Goal: Transaction & Acquisition: Purchase product/service

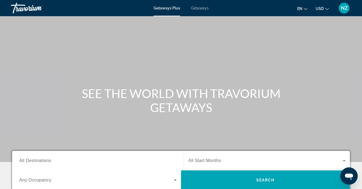
click at [19, 160] on span "All Destinations" at bounding box center [35, 161] width 32 height 5
click at [19, 160] on input "Destination All Destinations" at bounding box center [97, 161] width 157 height 6
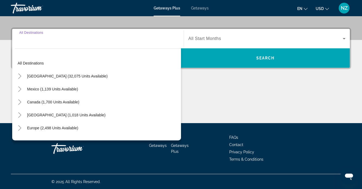
scroll to position [123, 0]
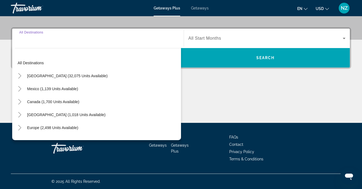
click at [195, 10] on div "Getaways Plus Getaways en English Español Français Italiano Português русский U…" at bounding box center [181, 8] width 362 height 14
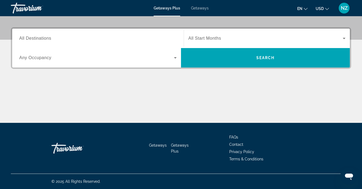
click at [199, 6] on span "Getaways" at bounding box center [200, 8] width 18 height 4
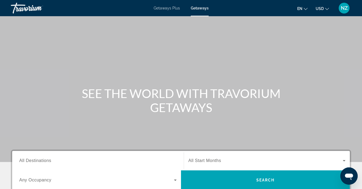
click at [19, 158] on div "Destination All Destinations" at bounding box center [98, 160] width 166 height 15
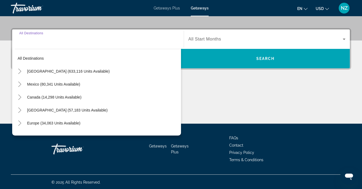
scroll to position [123, 0]
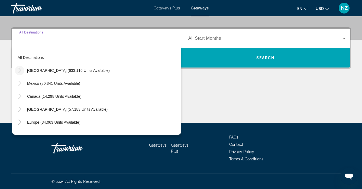
click at [21, 72] on icon "Toggle United States (633,116 units available)" at bounding box center [19, 70] width 5 height 5
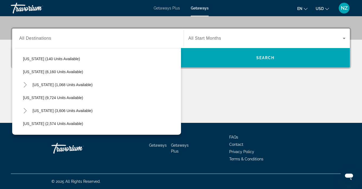
scroll to position [199, 0]
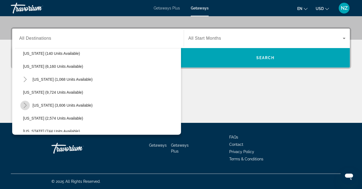
click at [27, 106] on icon "Toggle Massachusetts (3,606 units available)" at bounding box center [24, 105] width 5 height 5
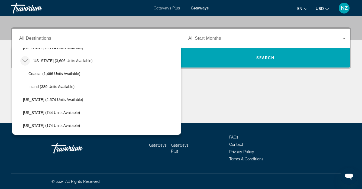
scroll to position [246, 0]
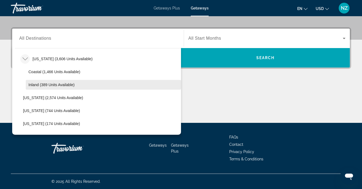
click at [37, 83] on span "Inland (389 units available)" at bounding box center [51, 85] width 46 height 4
type input "**********"
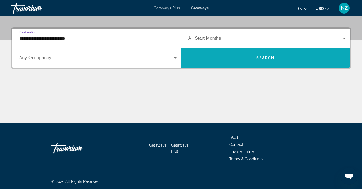
click at [251, 61] on span "Search widget" at bounding box center [265, 57] width 169 height 13
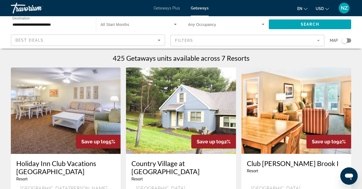
click at [346, 40] on div "Search widget" at bounding box center [344, 40] width 5 height 5
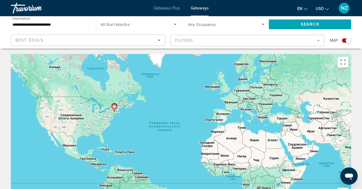
click at [113, 106] on image "Main content" at bounding box center [114, 106] width 3 height 3
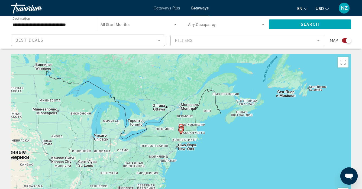
click at [181, 131] on image "Main content" at bounding box center [180, 130] width 3 height 3
type input "**********"
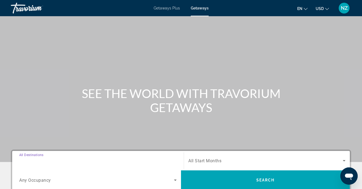
click at [19, 158] on input "Destination All Destinations" at bounding box center [97, 161] width 157 height 6
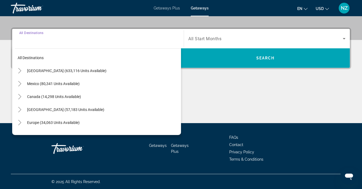
scroll to position [123, 0]
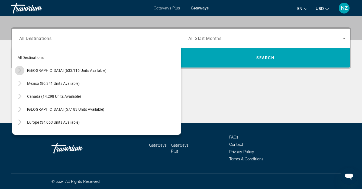
click at [20, 69] on icon "Toggle United States (633,116 units available)" at bounding box center [19, 70] width 5 height 5
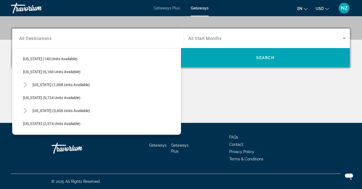
scroll to position [198, 0]
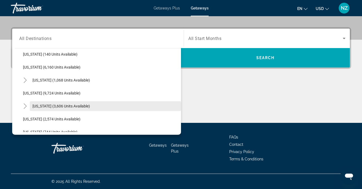
click at [57, 105] on span "[US_STATE] (3,606 units available)" at bounding box center [60, 106] width 57 height 4
type input "**********"
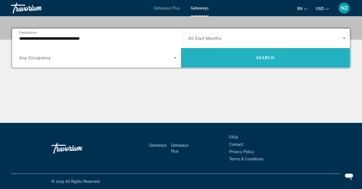
click at [250, 54] on span "Search widget" at bounding box center [265, 57] width 169 height 13
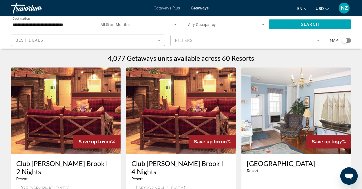
click at [344, 40] on div "Search widget" at bounding box center [344, 40] width 5 height 5
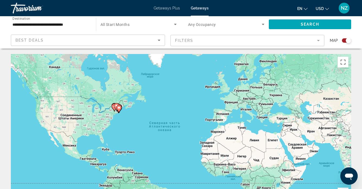
click at [119, 110] on icon "Main content" at bounding box center [118, 109] width 5 height 7
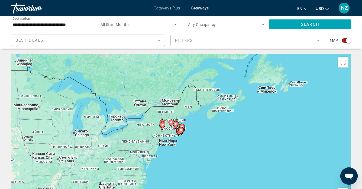
click at [179, 132] on image "Main content" at bounding box center [180, 130] width 3 height 3
type input "**********"
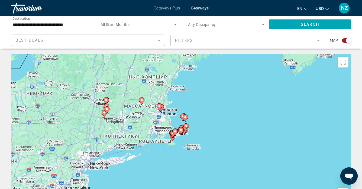
click at [161, 108] on icon "Main content" at bounding box center [158, 108] width 5 height 8
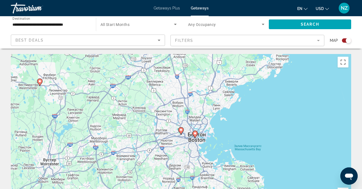
click at [195, 135] on image "Main content" at bounding box center [194, 133] width 3 height 3
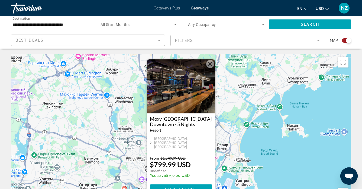
click at [211, 66] on button "Закрыть" at bounding box center [210, 64] width 8 height 8
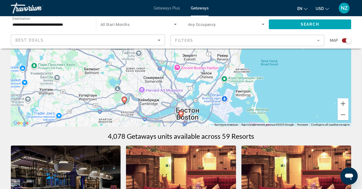
scroll to position [91, 0]
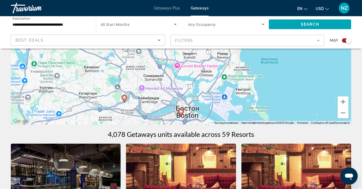
click at [182, 116] on gmp-advanced-marker "Main content" at bounding box center [180, 113] width 5 height 8
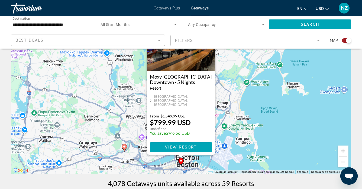
scroll to position [47, 0]
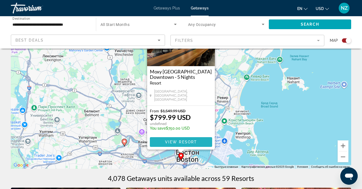
click at [172, 140] on span "Main content" at bounding box center [181, 142] width 62 height 13
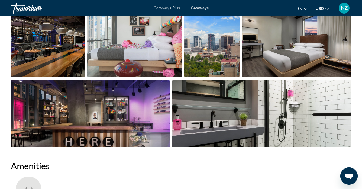
scroll to position [367, 0]
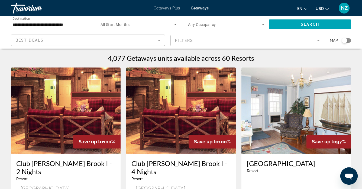
click at [345, 41] on div "Search widget" at bounding box center [344, 40] width 5 height 5
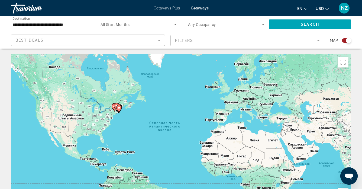
click at [119, 107] on image "Main content" at bounding box center [118, 107] width 3 height 3
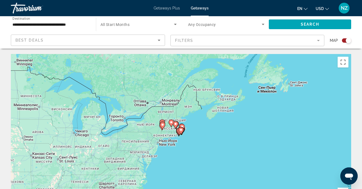
click at [181, 131] on image "Main content" at bounding box center [180, 130] width 3 height 3
type input "**********"
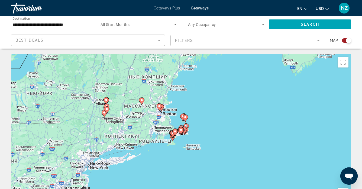
click at [161, 113] on div "Для навигации используйте клавиши со стрелками. Чтобы активировать перетаскиван…" at bounding box center [181, 135] width 340 height 162
click at [159, 106] on image "Main content" at bounding box center [159, 106] width 3 height 3
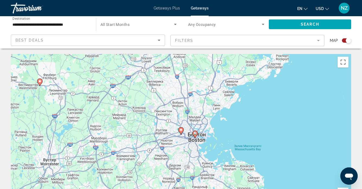
click at [181, 131] on image "Main content" at bounding box center [180, 130] width 3 height 3
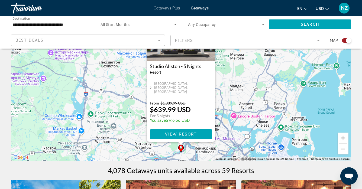
scroll to position [58, 0]
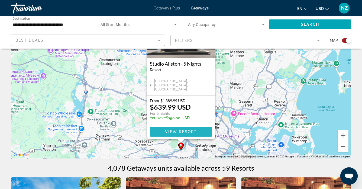
click at [180, 131] on span "View Resort" at bounding box center [181, 132] width 32 height 4
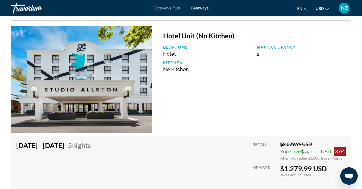
scroll to position [924, 0]
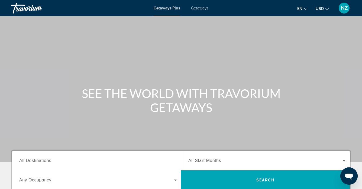
click at [21, 160] on span "All Destinations" at bounding box center [35, 161] width 32 height 5
click at [21, 160] on input "Destination All Destinations" at bounding box center [97, 161] width 157 height 6
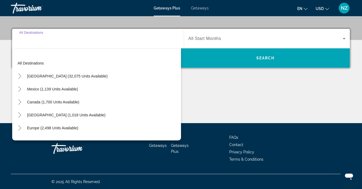
scroll to position [123, 0]
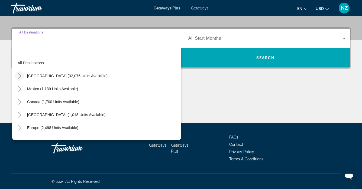
click at [21, 76] on icon "Toggle United States (32,075 units available)" at bounding box center [19, 75] width 3 height 5
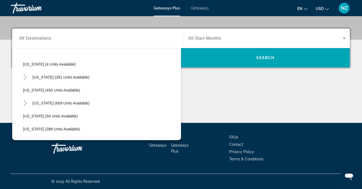
scroll to position [182, 0]
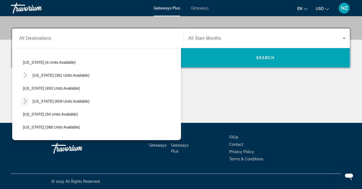
click at [25, 100] on icon "Toggle Massachusetts (609 units available)" at bounding box center [24, 101] width 5 height 5
click at [45, 102] on span "Massachusetts (609 units available)" at bounding box center [60, 101] width 57 height 4
type input "**********"
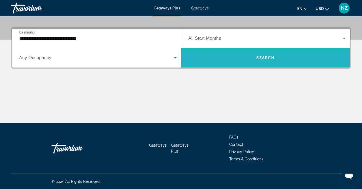
click at [239, 58] on span "Search widget" at bounding box center [265, 57] width 169 height 13
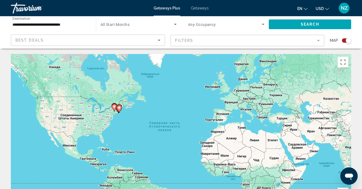
click at [120, 109] on image "Main content" at bounding box center [118, 107] width 3 height 3
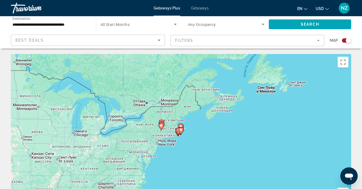
click at [179, 132] on icon "Main content" at bounding box center [180, 131] width 5 height 8
type input "**********"
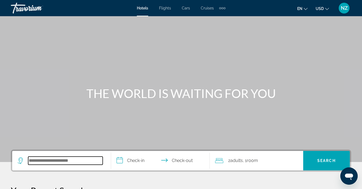
click at [35, 158] on input "Search widget" at bounding box center [65, 161] width 74 height 8
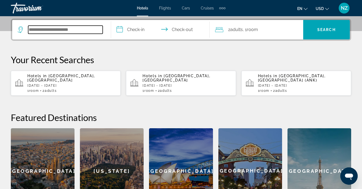
scroll to position [132, 0]
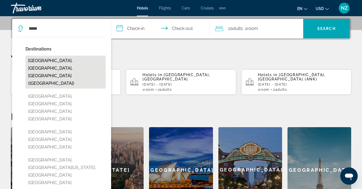
click at [72, 62] on button "Boston, MA, United States (BOS)" at bounding box center [65, 72] width 80 height 33
type input "**********"
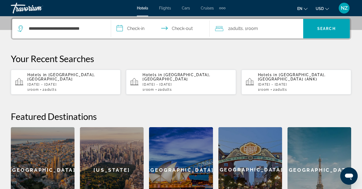
click at [122, 26] on input "**********" at bounding box center [161, 29] width 101 height 21
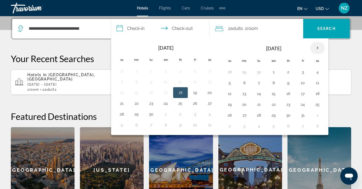
click at [317, 49] on th "Next month" at bounding box center [317, 48] width 15 height 12
click at [286, 104] on button "20" at bounding box center [288, 105] width 9 height 8
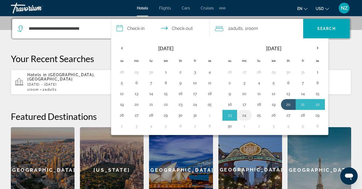
click at [243, 116] on button "24" at bounding box center [244, 116] width 9 height 8
type input "**********"
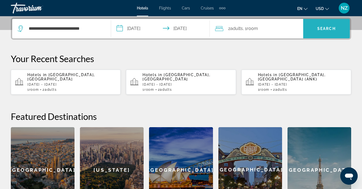
click at [327, 28] on span "Search" at bounding box center [326, 29] width 18 height 4
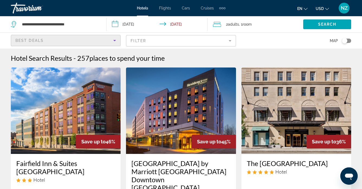
click at [115, 39] on icon "Sort by" at bounding box center [114, 40] width 6 height 6
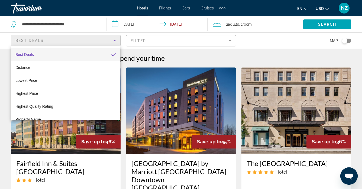
click at [230, 40] on div at bounding box center [181, 94] width 362 height 189
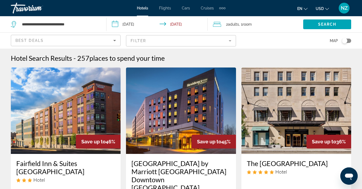
click at [230, 40] on mat-form-field "Filter" at bounding box center [181, 40] width 110 height 11
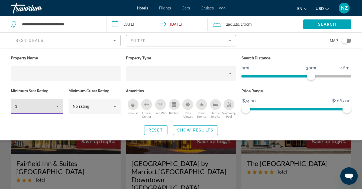
click at [57, 107] on icon "Hotel Filters" at bounding box center [57, 106] width 3 height 1
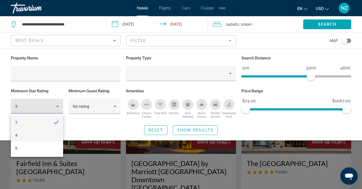
click at [25, 134] on mat-option "4" at bounding box center [37, 135] width 52 height 13
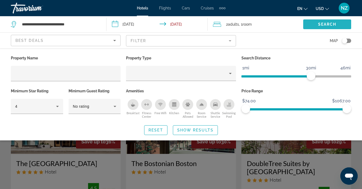
click at [315, 23] on span "Search widget" at bounding box center [327, 24] width 48 height 13
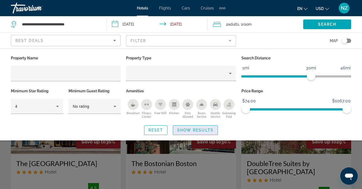
click at [187, 130] on span "Show Results" at bounding box center [195, 130] width 36 height 4
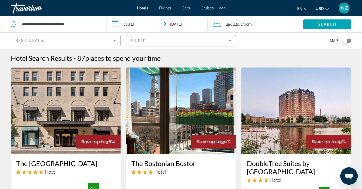
click at [115, 40] on icon "Sort by" at bounding box center [114, 40] width 3 height 1
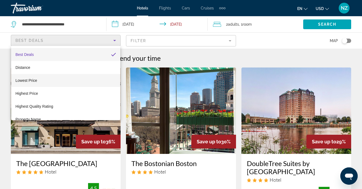
click at [69, 78] on mat-option "Lowest Price" at bounding box center [65, 80] width 109 height 13
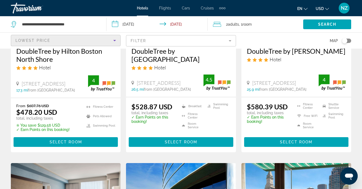
scroll to position [121, 0]
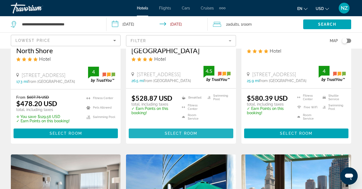
click at [166, 133] on span "Select Room" at bounding box center [181, 134] width 32 height 4
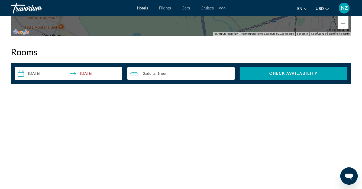
scroll to position [755, 0]
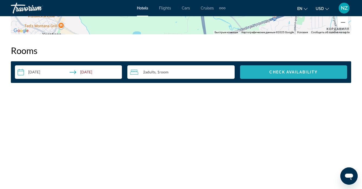
click at [266, 67] on span "Search widget" at bounding box center [293, 72] width 107 height 13
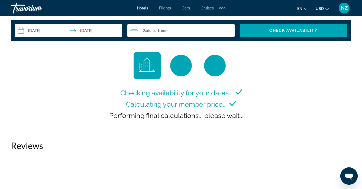
scroll to position [798, 0]
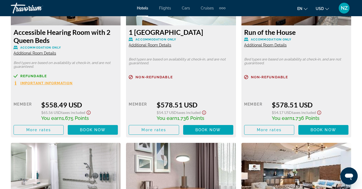
scroll to position [1451, 0]
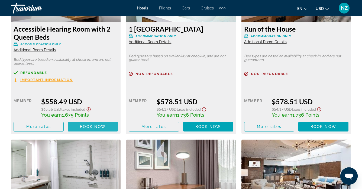
click at [87, 125] on span "Book now" at bounding box center [93, 127] width 26 height 4
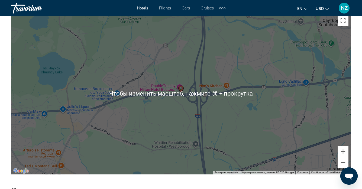
scroll to position [615, 0]
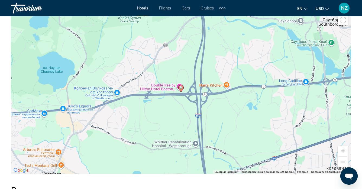
click at [343, 160] on button "Уменьшить" at bounding box center [342, 162] width 11 height 11
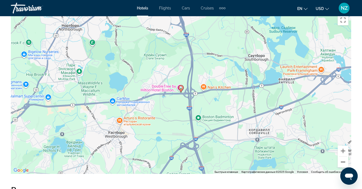
click at [343, 160] on button "Уменьшить" at bounding box center [342, 162] width 11 height 11
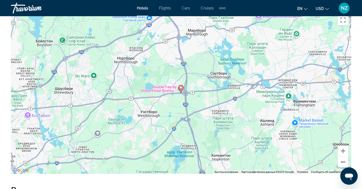
click at [343, 160] on button "Уменьшить" at bounding box center [342, 162] width 11 height 11
